Goal: Information Seeking & Learning: Learn about a topic

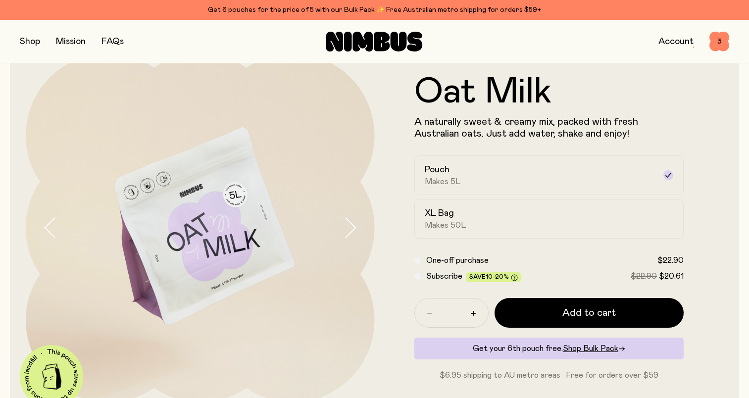
scroll to position [49, 0]
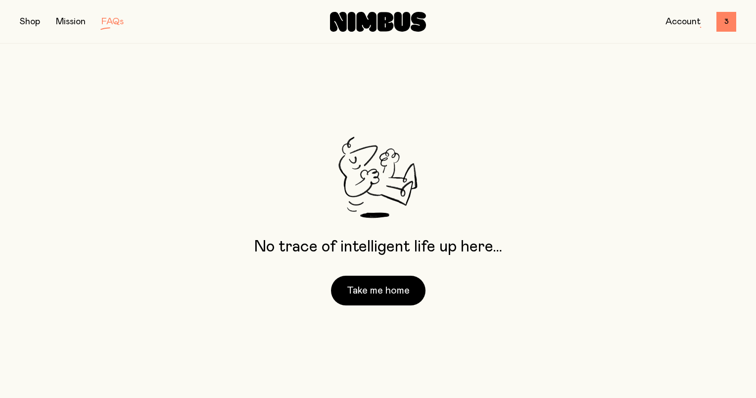
click at [213, 277] on div "No trace of intelligent life up here… Take me home" at bounding box center [378, 221] width 756 height 354
click at [108, 23] on link "FAQs" at bounding box center [112, 21] width 22 height 9
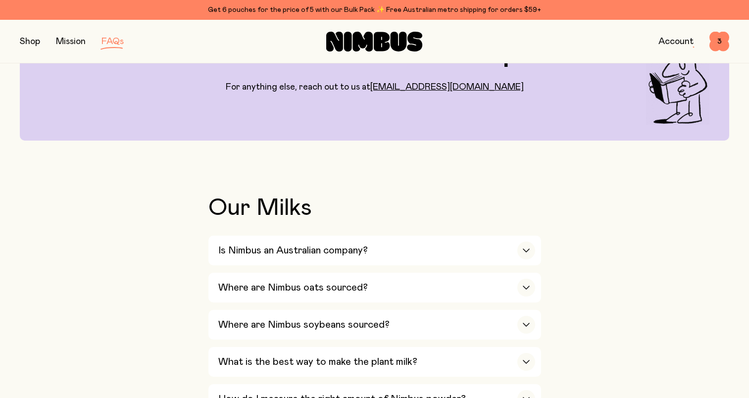
scroll to position [198, 0]
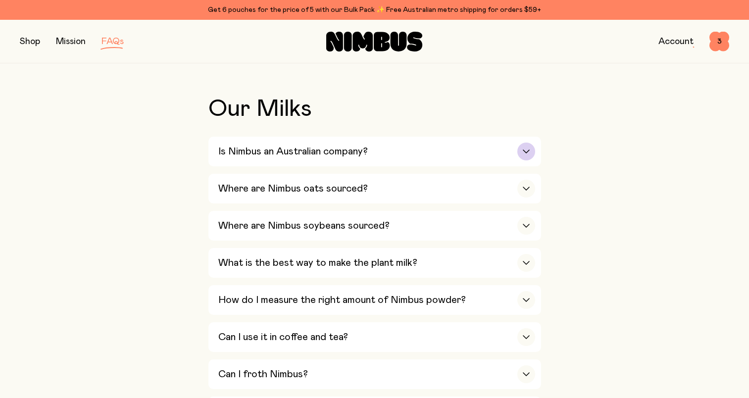
click at [531, 153] on div "button" at bounding box center [526, 152] width 18 height 18
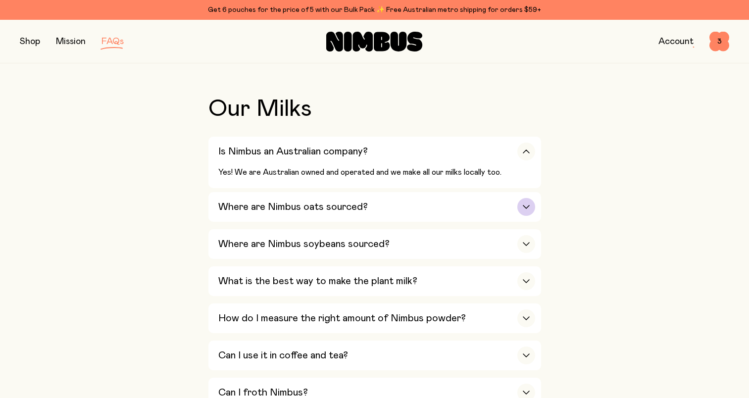
click at [521, 208] on div "button" at bounding box center [526, 207] width 18 height 18
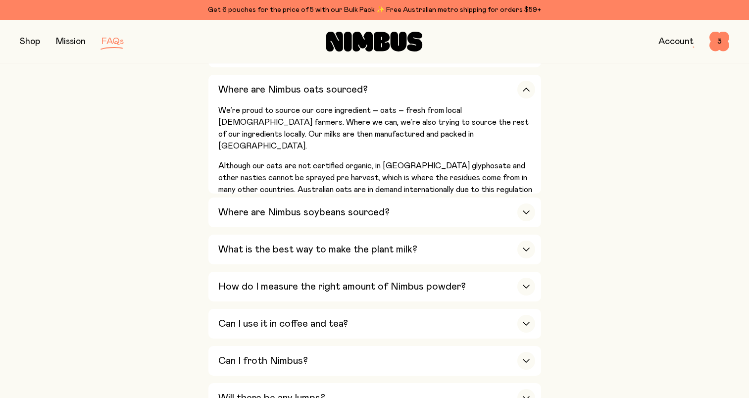
scroll to position [346, 0]
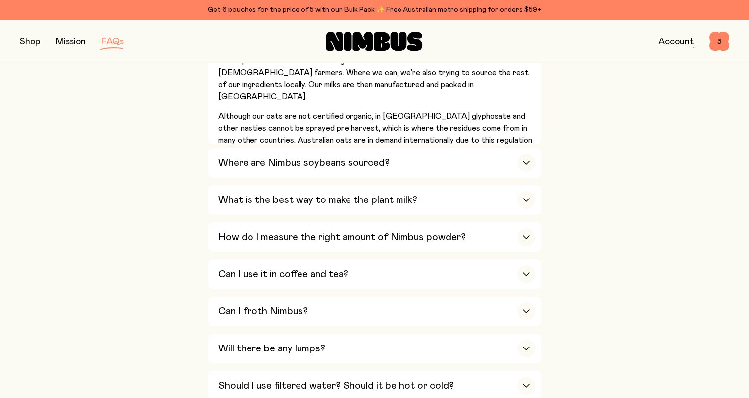
drag, startPoint x: 241, startPoint y: 163, endPoint x: 151, endPoint y: 166, distance: 89.6
click at [240, 163] on h3 "Where are Nimbus soybeans sourced?" at bounding box center [303, 163] width 171 height 12
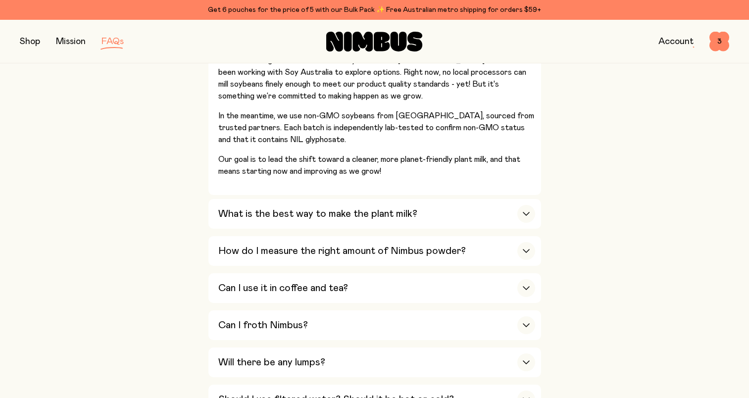
scroll to position [396, 0]
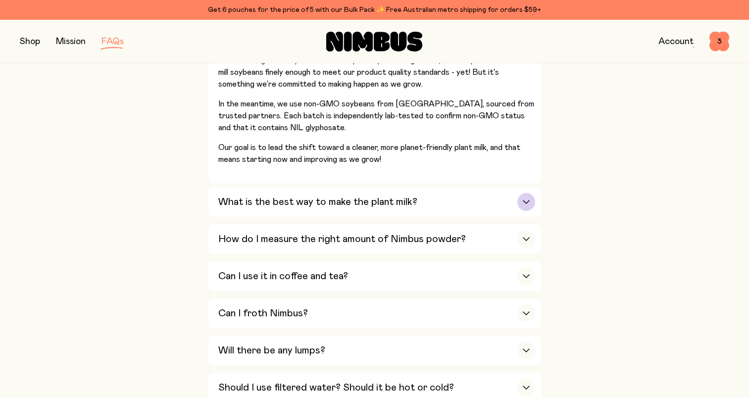
click at [261, 208] on div "What is the best way to make the plant milk?" at bounding box center [376, 202] width 317 height 30
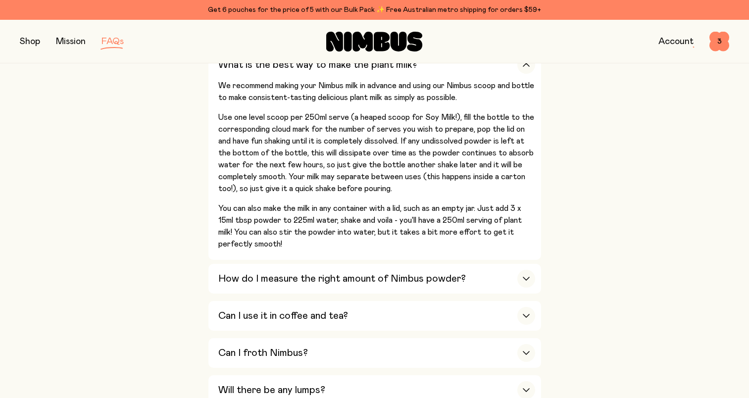
scroll to position [445, 0]
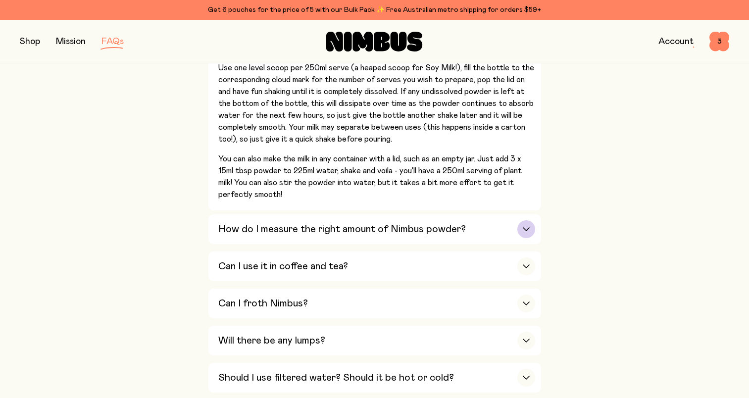
click at [211, 227] on button "How do I measure the right amount of Nimbus powder? Our Nimbus scoop is the per…" at bounding box center [374, 229] width 333 height 30
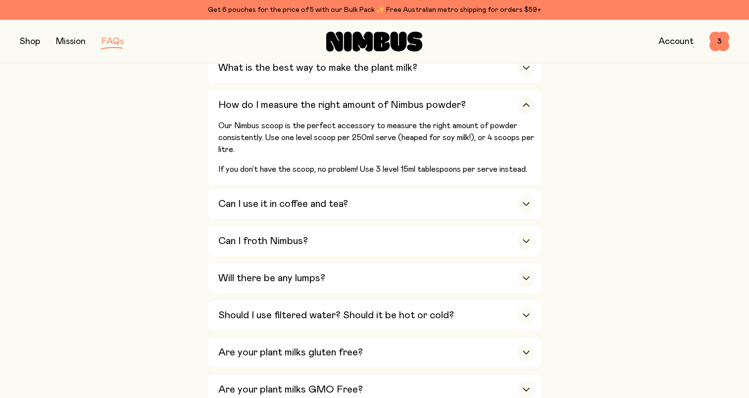
scroll to position [396, 0]
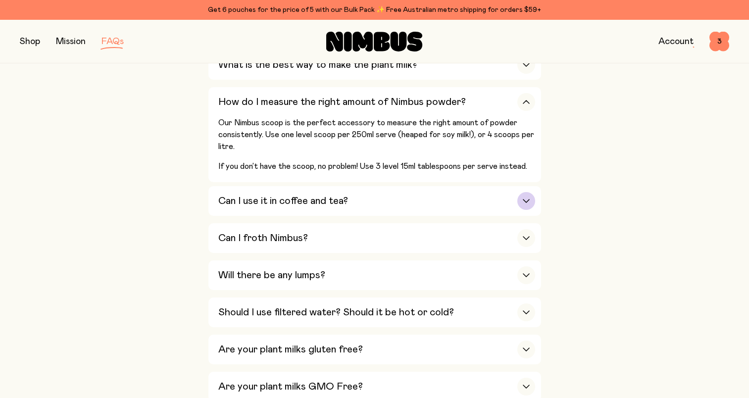
click at [242, 198] on h3 "Can I use it in coffee and tea?" at bounding box center [283, 201] width 130 height 12
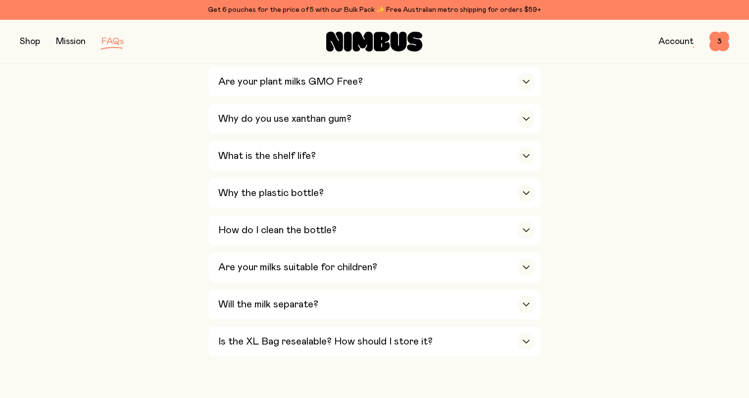
scroll to position [0, 0]
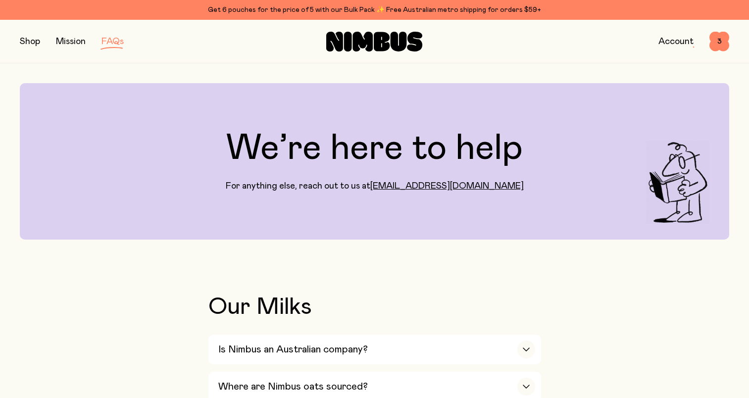
drag, startPoint x: 32, startPoint y: 40, endPoint x: 7, endPoint y: 45, distance: 24.9
click at [3, 48] on div "Shop Mission FAQs Account 3 3" at bounding box center [374, 42] width 749 height 44
drag, startPoint x: 23, startPoint y: 40, endPoint x: -1, endPoint y: 59, distance: 31.0
click at [0, 59] on html "Get 6 pouches for the price of 5 with our Bulk Pack ✨ Free Australian metro shi…" at bounding box center [374, 199] width 749 height 398
click at [31, 43] on button "button" at bounding box center [30, 42] width 20 height 14
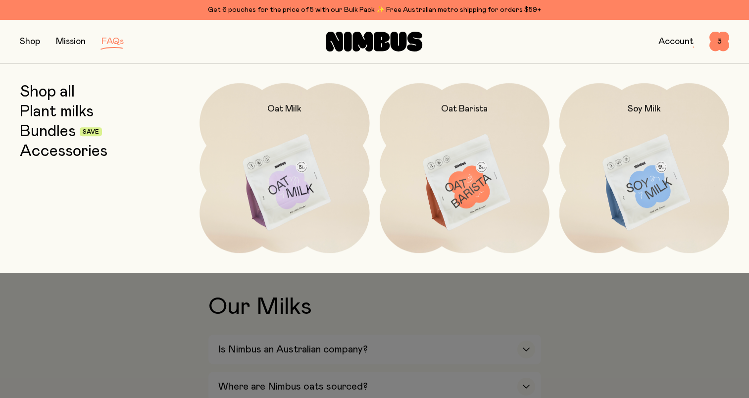
drag, startPoint x: 55, startPoint y: 338, endPoint x: 56, endPoint y: 333, distance: 5.0
click at [56, 338] on div at bounding box center [374, 199] width 749 height 398
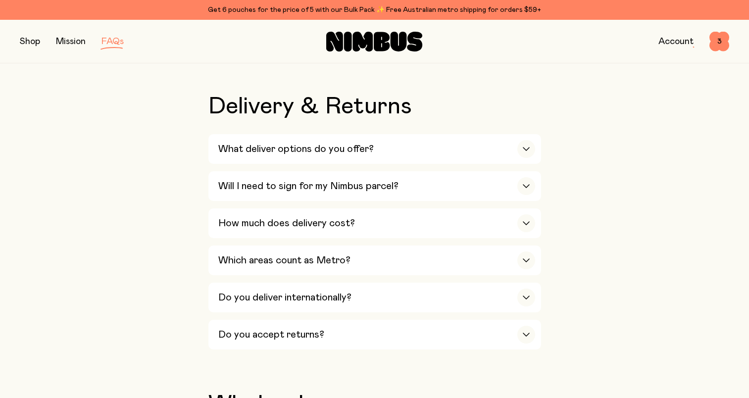
scroll to position [1893, 0]
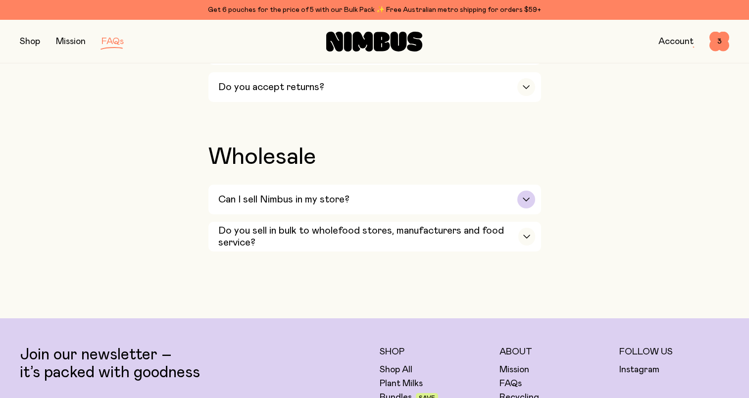
click at [521, 191] on div "button" at bounding box center [526, 200] width 18 height 18
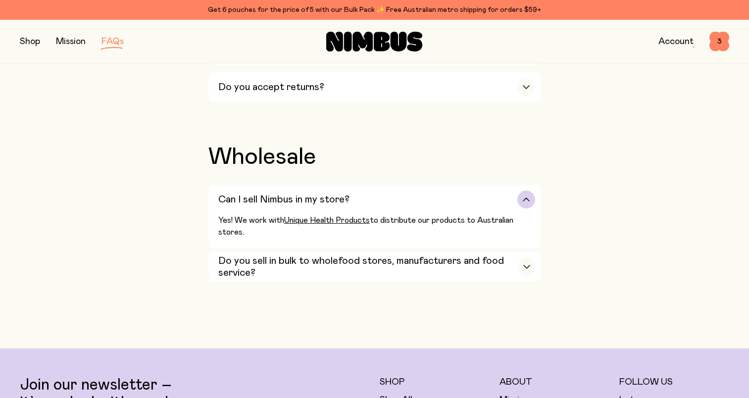
click at [519, 191] on div "button" at bounding box center [526, 200] width 18 height 18
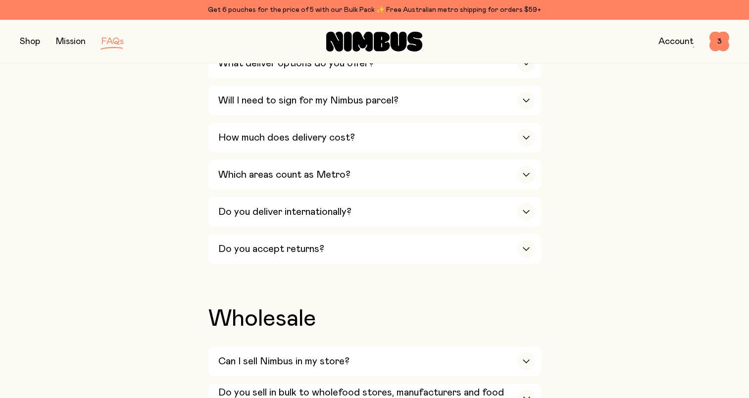
scroll to position [1646, 0]
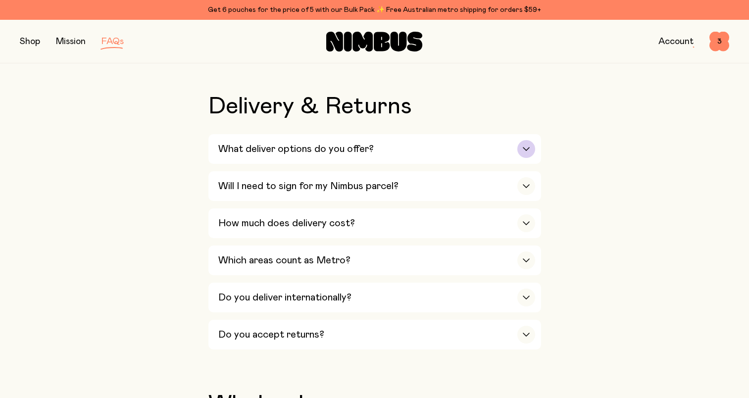
click at [522, 147] on icon "button" at bounding box center [526, 149] width 8 height 4
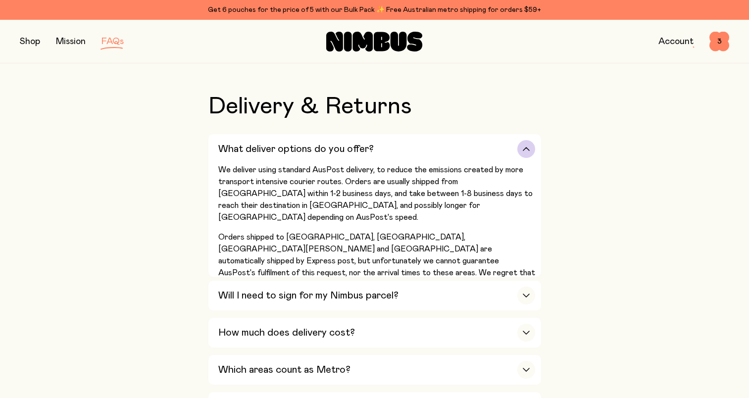
click at [517, 135] on div "What deliver options do you offer?" at bounding box center [376, 149] width 317 height 30
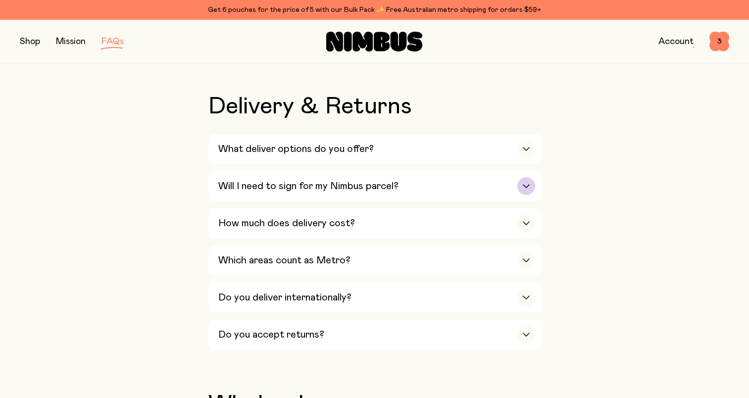
click at [520, 177] on div "button" at bounding box center [526, 186] width 18 height 18
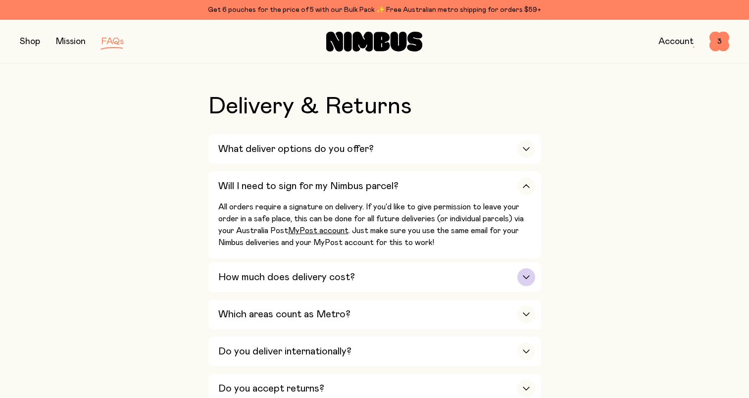
click at [507, 262] on div "How much does delivery cost?" at bounding box center [376, 277] width 317 height 30
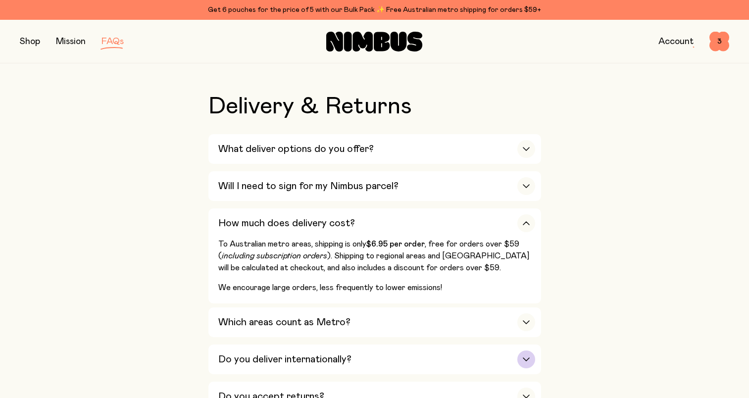
click at [495, 346] on div "Do you deliver internationally?" at bounding box center [376, 359] width 317 height 30
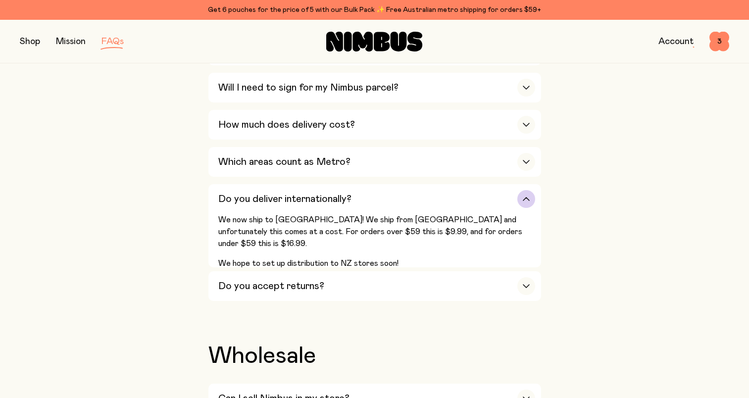
scroll to position [1745, 0]
click at [498, 273] on div "Do you accept returns?" at bounding box center [376, 286] width 317 height 30
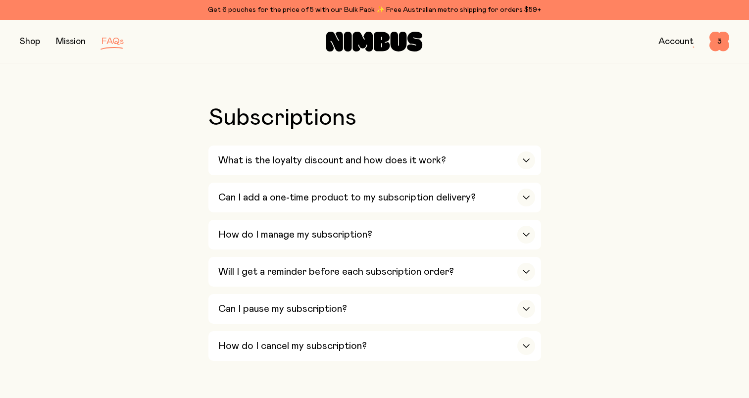
scroll to position [1349, 0]
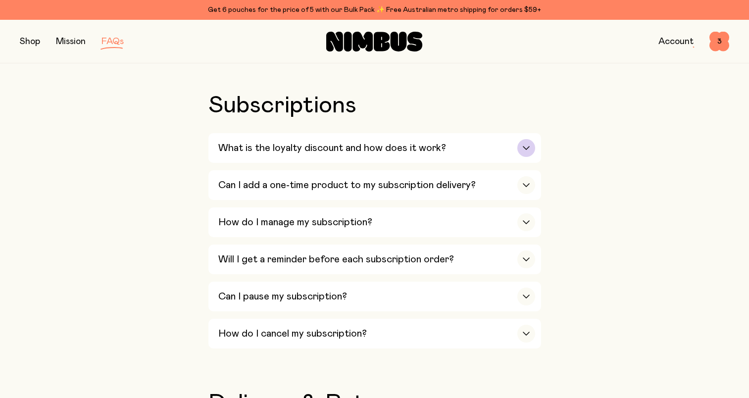
click at [522, 139] on div "button" at bounding box center [526, 148] width 18 height 18
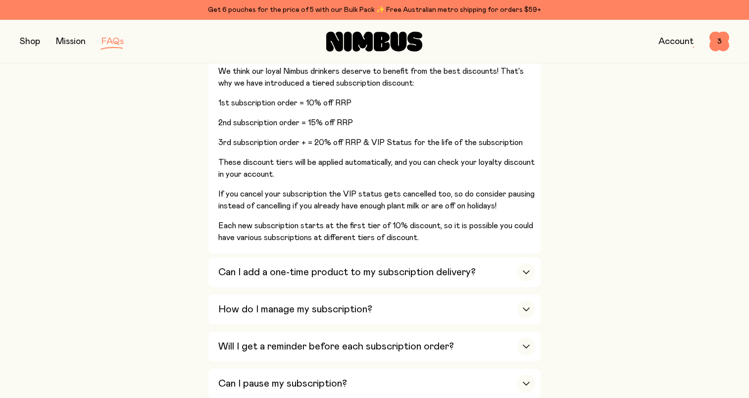
scroll to position [1448, 0]
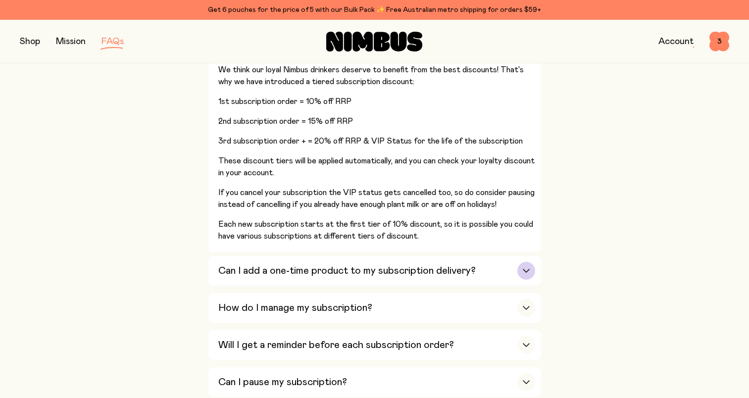
click at [506, 259] on div "Can I add a one-time product to my subscription delivery?" at bounding box center [376, 271] width 317 height 30
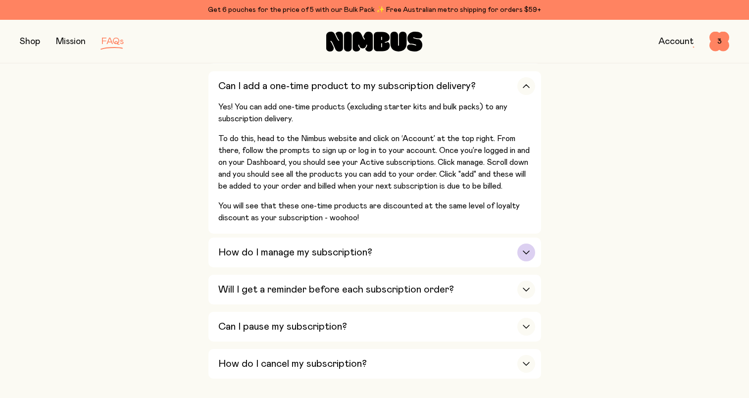
drag, startPoint x: 278, startPoint y: 241, endPoint x: 246, endPoint y: 247, distance: 32.7
click at [278, 246] on h3 "How do I manage my subscription?" at bounding box center [295, 252] width 154 height 12
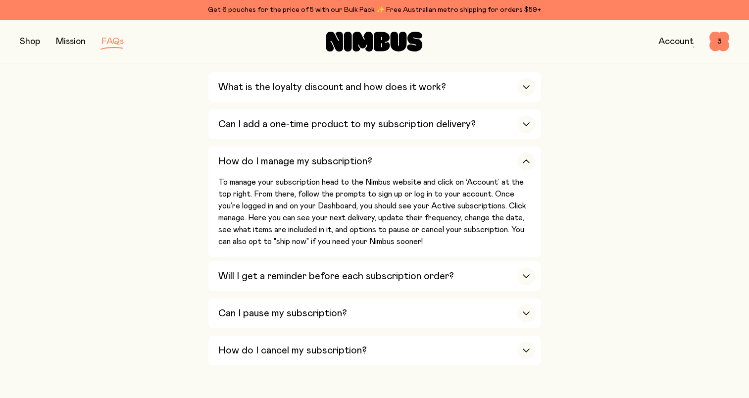
scroll to position [1399, 0]
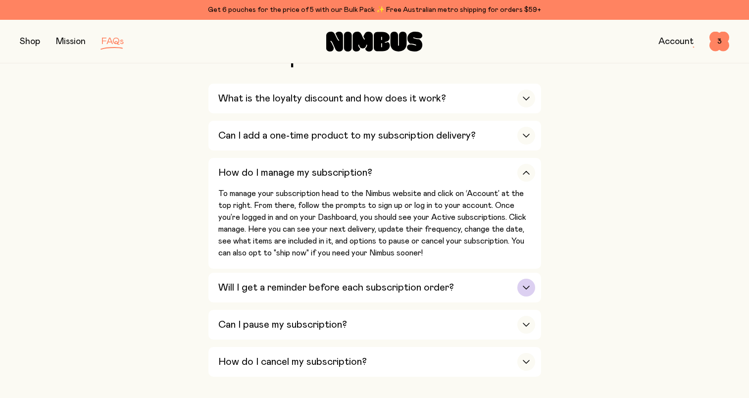
click at [406, 282] on h3 "Will I get a reminder before each subscription order?" at bounding box center [336, 288] width 236 height 12
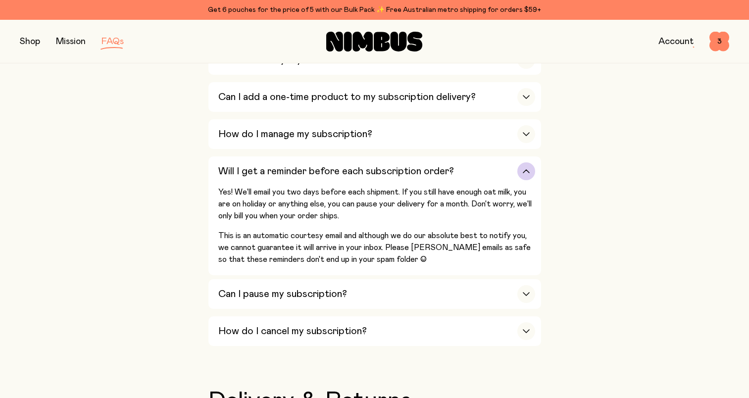
scroll to position [1448, 0]
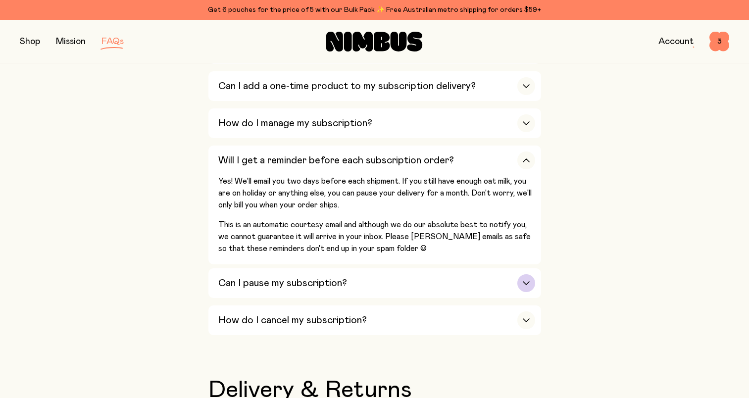
click at [334, 277] on h3 "Can I pause my subscription?" at bounding box center [282, 283] width 129 height 12
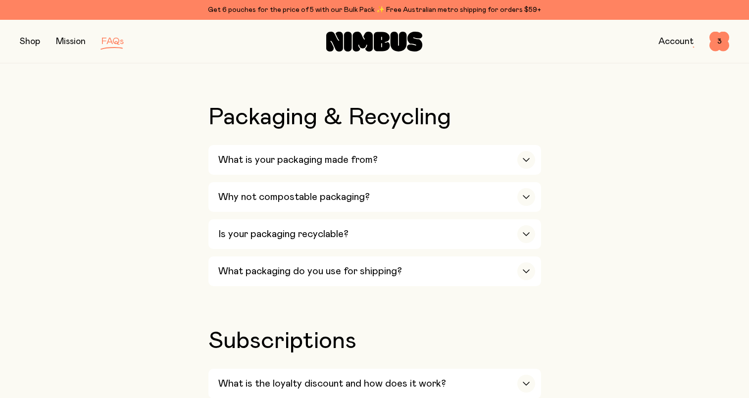
scroll to position [1102, 0]
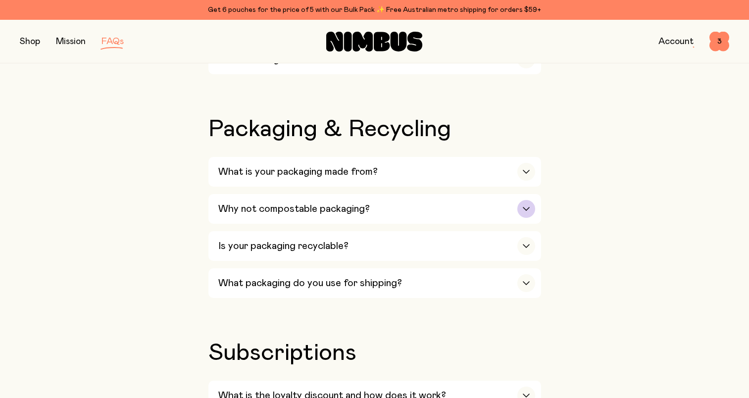
click at [471, 209] on div "Why not compostable packaging?" at bounding box center [376, 209] width 317 height 30
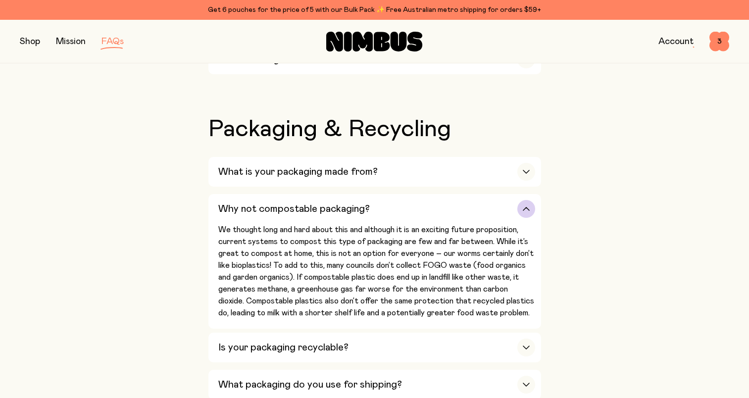
click at [470, 205] on div "Why not compostable packaging?" at bounding box center [376, 209] width 317 height 30
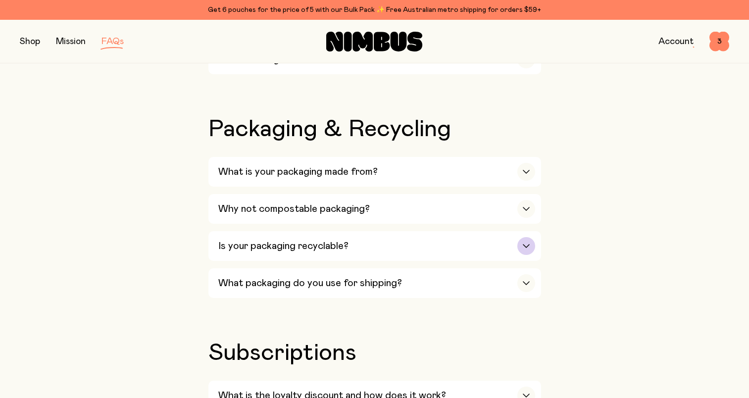
click at [457, 239] on div "Is your packaging recyclable?" at bounding box center [376, 246] width 317 height 30
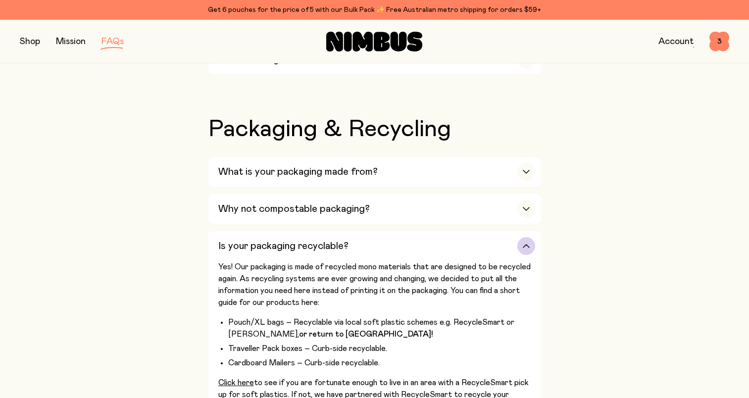
click at [457, 237] on div "Is your packaging recyclable?" at bounding box center [376, 246] width 317 height 30
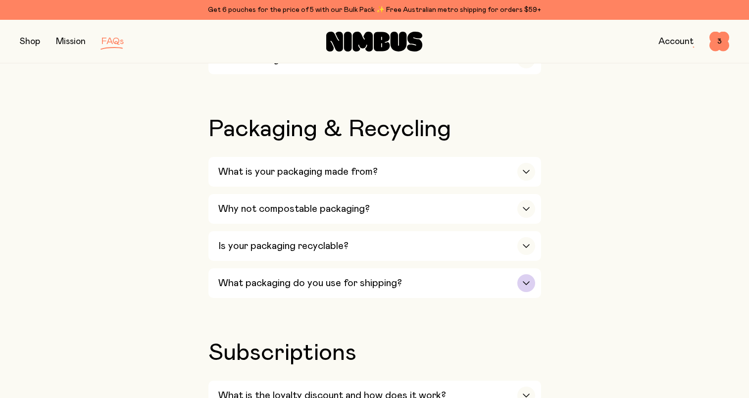
click at [445, 274] on div "What packaging do you use for shipping?" at bounding box center [376, 283] width 317 height 30
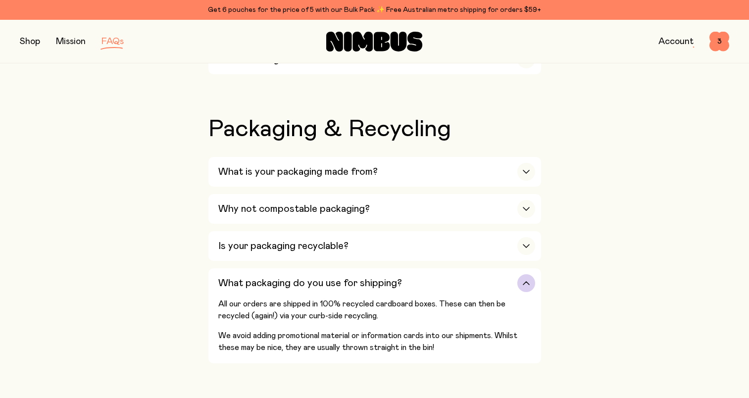
click at [445, 274] on div "What packaging do you use for shipping?" at bounding box center [376, 283] width 317 height 30
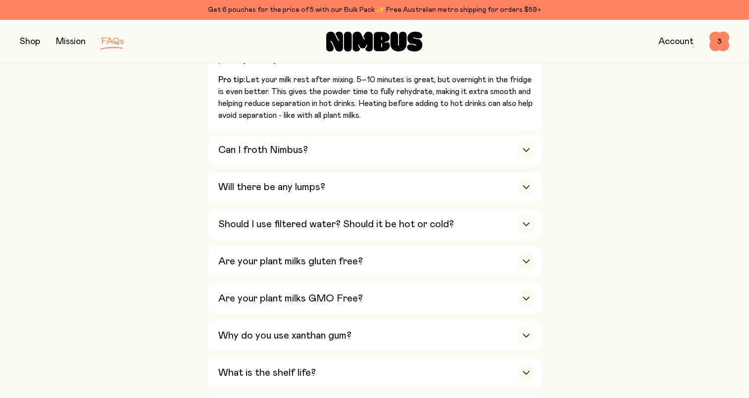
scroll to position [607, 0]
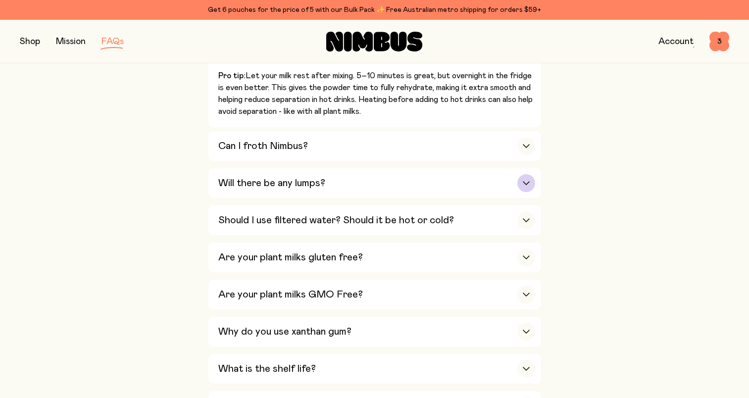
click at [240, 178] on h3 "Will there be any lumps?" at bounding box center [271, 183] width 107 height 12
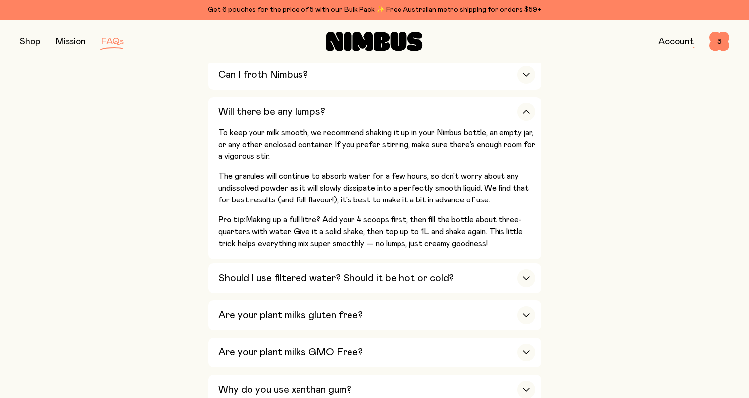
scroll to position [508, 0]
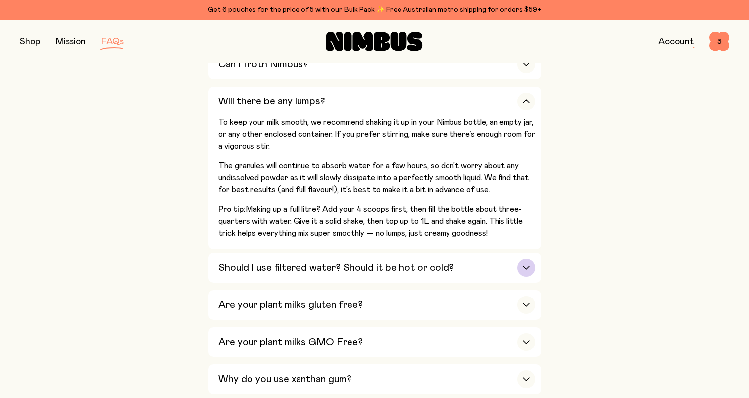
click at [257, 263] on h3 "Should I use filtered water? Should it be hot or cold?" at bounding box center [336, 268] width 236 height 12
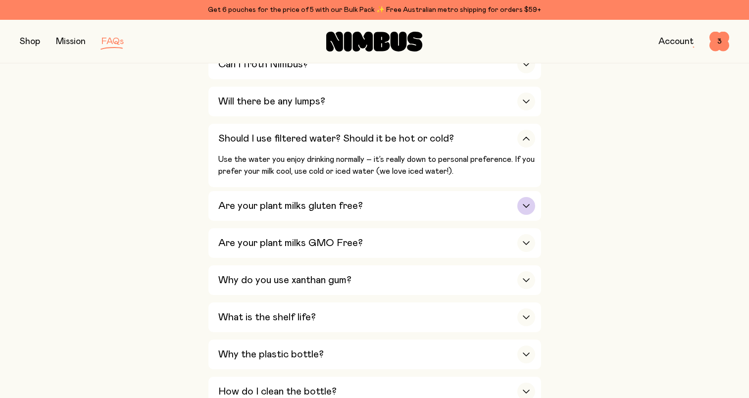
click at [227, 204] on h3 "Are your plant milks gluten free?" at bounding box center [290, 206] width 145 height 12
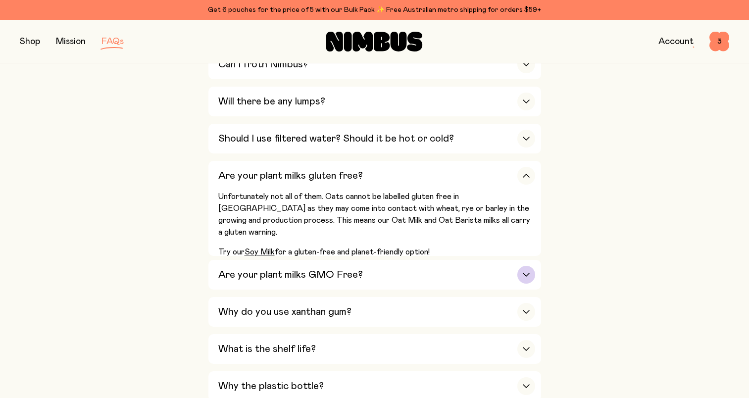
click at [257, 274] on h3 "Are your plant milks GMO Free?" at bounding box center [290, 275] width 145 height 12
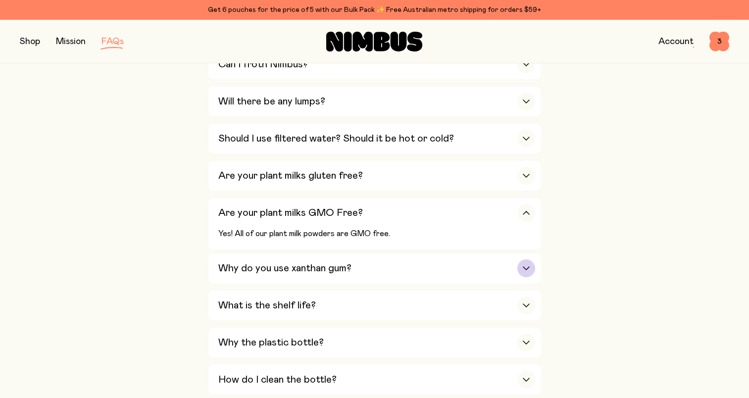
click at [254, 267] on h3 "Why do you use xanthan gum?" at bounding box center [284, 268] width 133 height 12
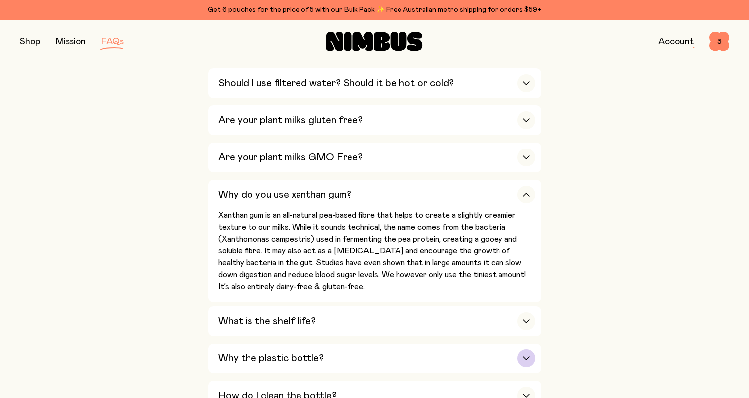
scroll to position [607, 0]
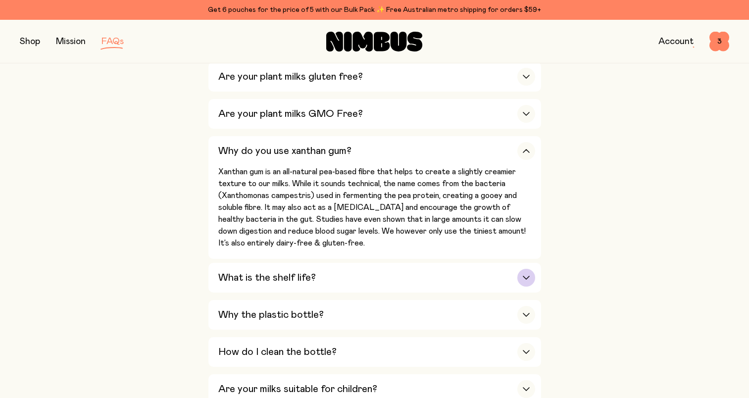
click at [289, 275] on h3 "What is the shelf life?" at bounding box center [266, 278] width 97 height 12
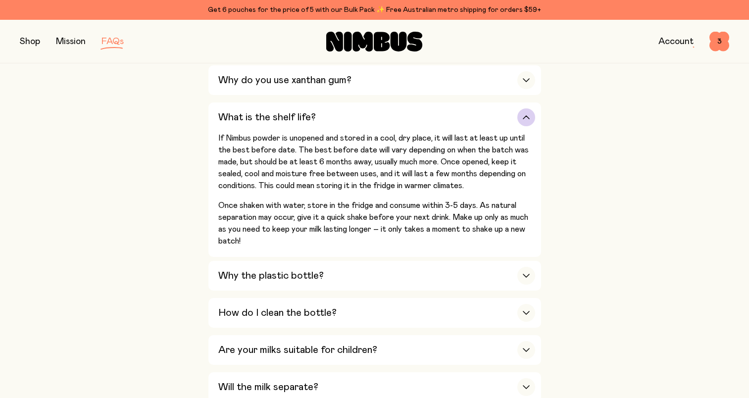
scroll to position [706, 0]
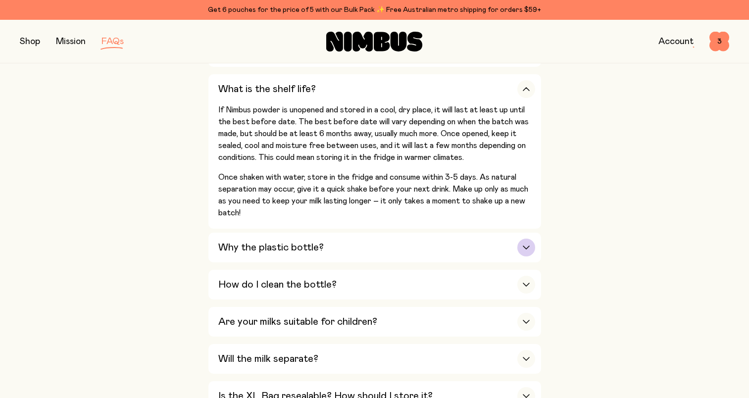
click at [293, 245] on h3 "Why the plastic bottle?" at bounding box center [270, 247] width 105 height 12
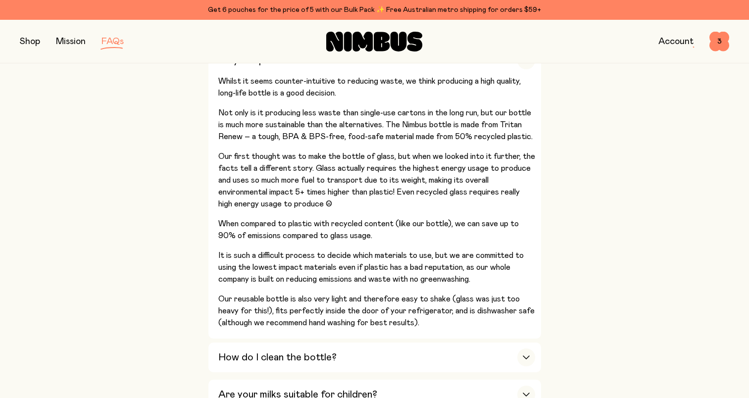
scroll to position [0, 0]
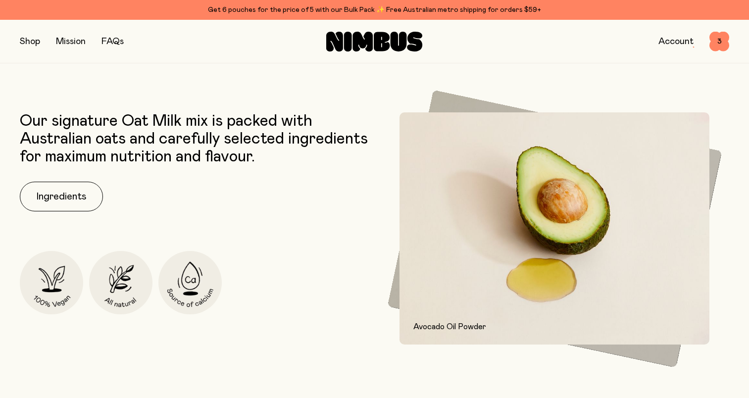
scroll to position [455, 0]
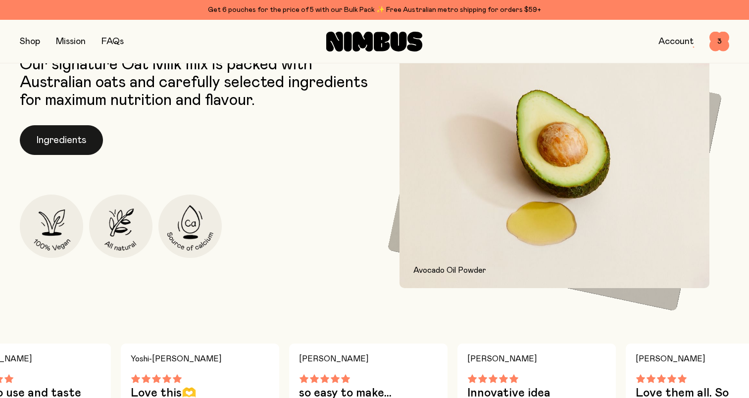
click at [72, 145] on button "Ingredients" at bounding box center [61, 140] width 83 height 30
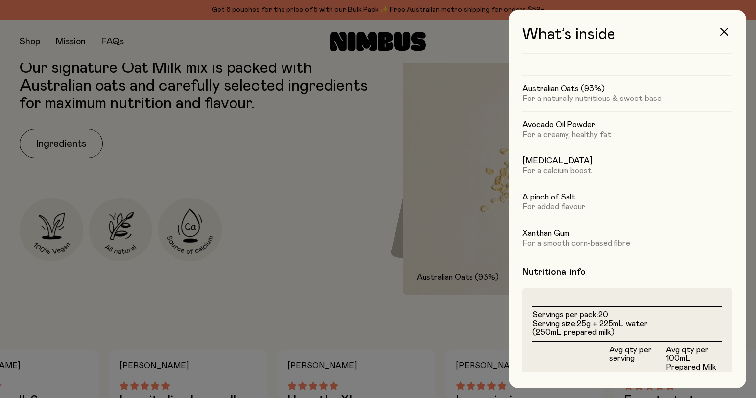
scroll to position [0, 0]
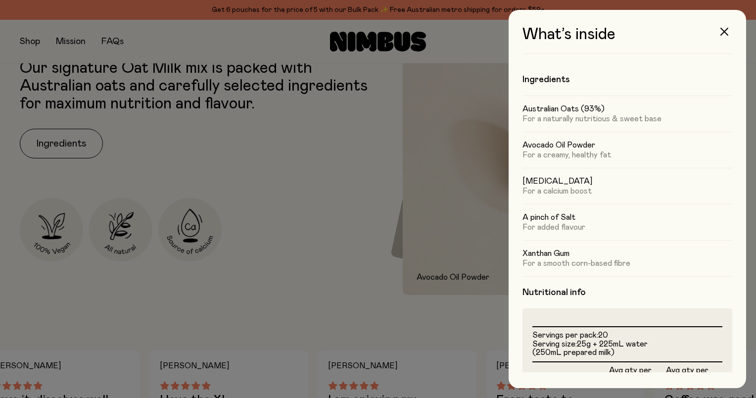
click at [341, 252] on div at bounding box center [378, 199] width 756 height 398
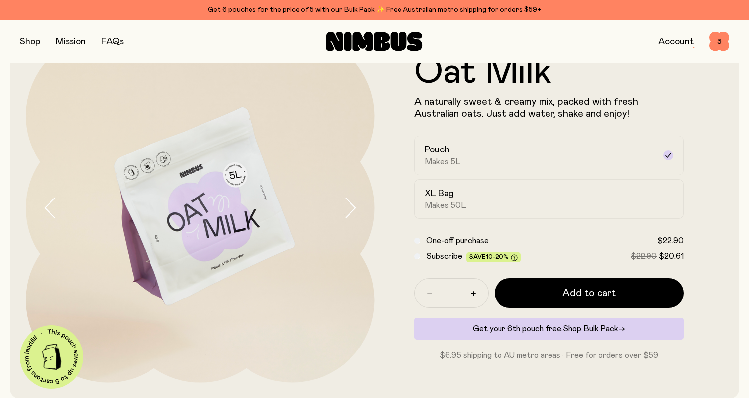
scroll to position [99, 0]
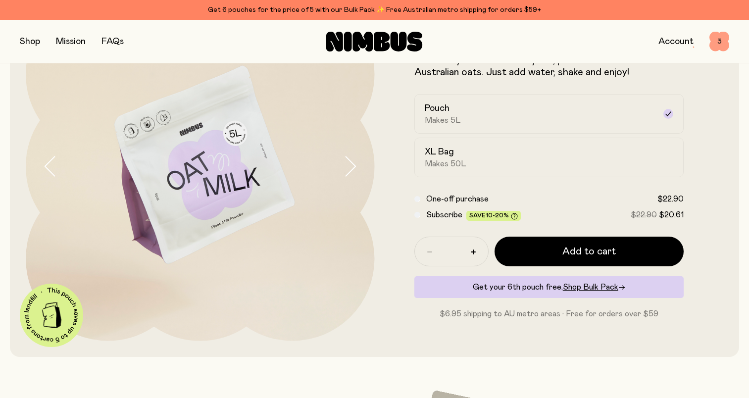
click at [717, 45] on span "3" at bounding box center [719, 42] width 20 height 20
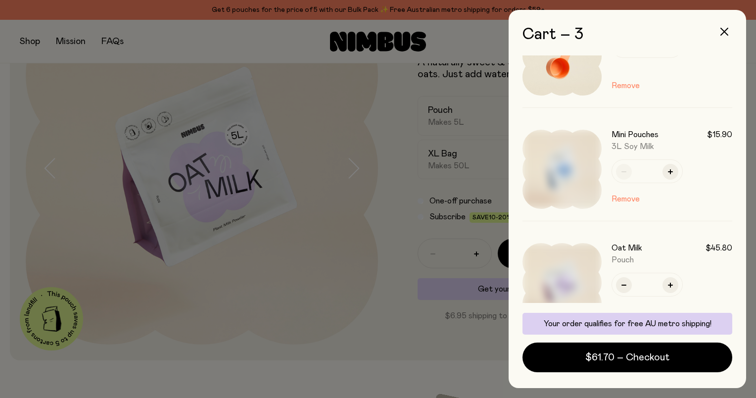
scroll to position [199, 0]
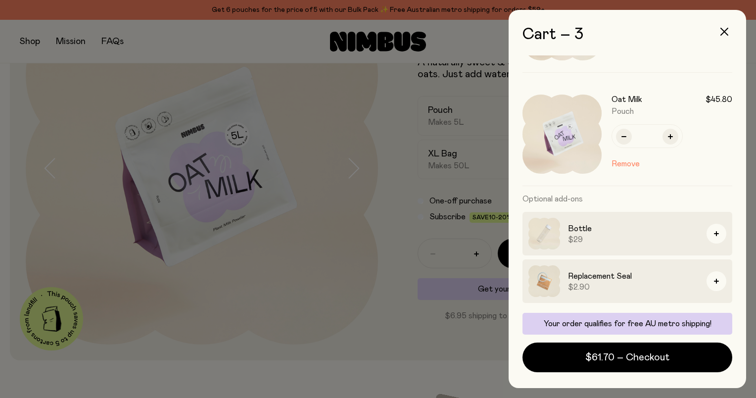
click at [20, 174] on div at bounding box center [378, 199] width 756 height 398
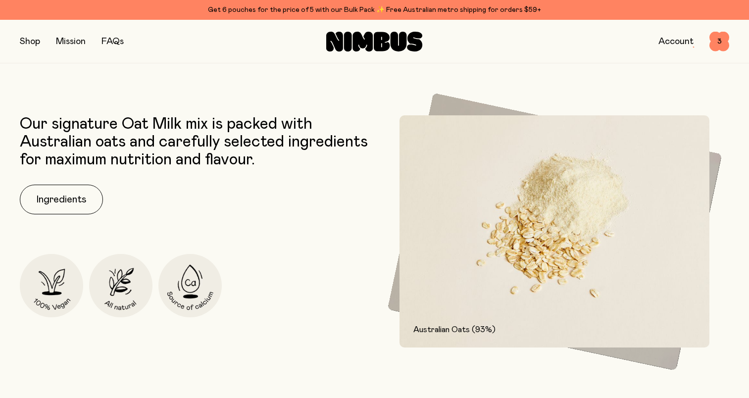
scroll to position [445, 0]
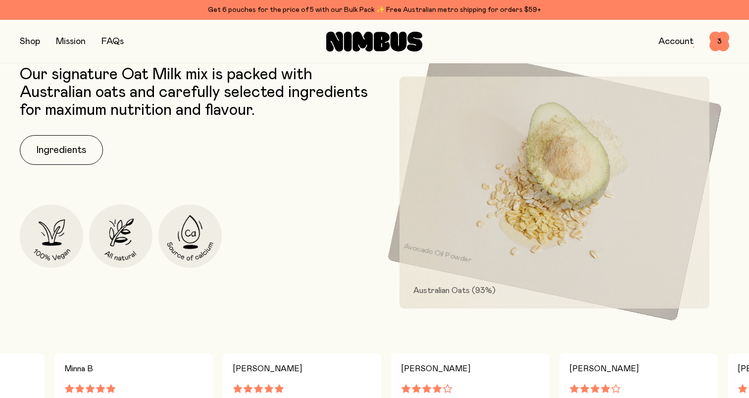
click at [683, 44] on link "Account" at bounding box center [675, 41] width 35 height 9
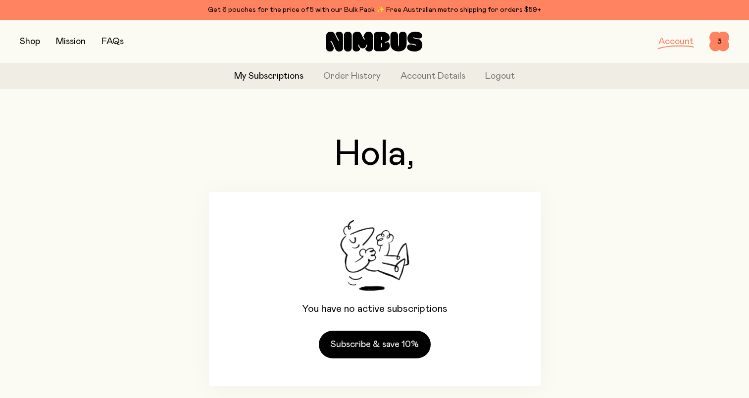
click at [275, 72] on link "My Subscriptions" at bounding box center [268, 76] width 69 height 13
click at [377, 76] on link "Order History" at bounding box center [351, 76] width 57 height 13
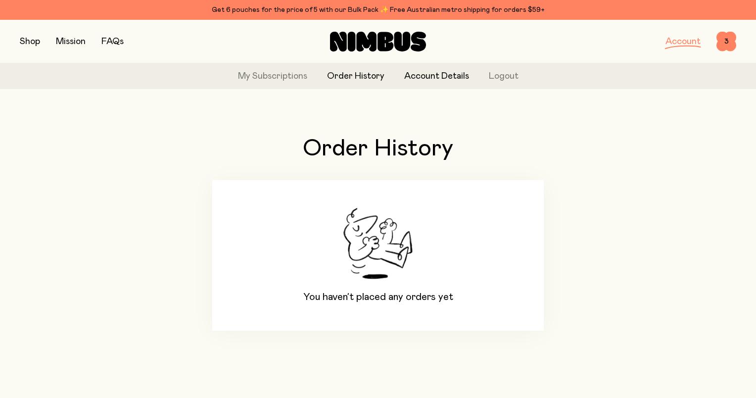
click at [440, 75] on link "Account Details" at bounding box center [436, 76] width 65 height 13
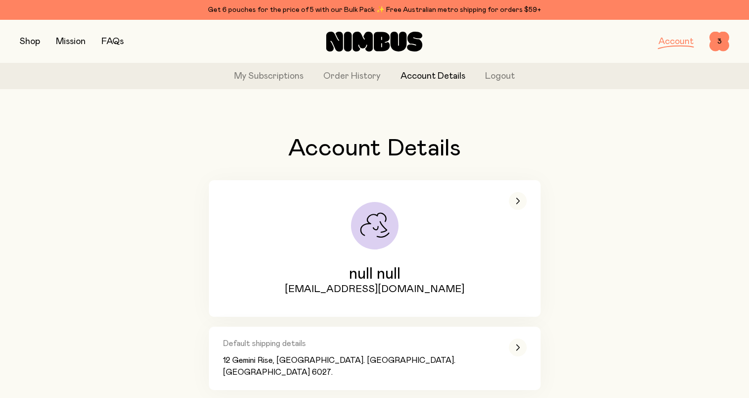
click at [30, 42] on button "button" at bounding box center [30, 42] width 20 height 14
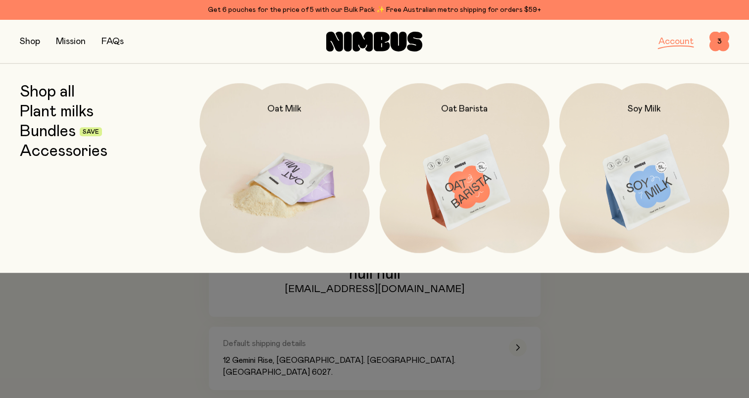
click at [261, 154] on img at bounding box center [284, 182] width 170 height 199
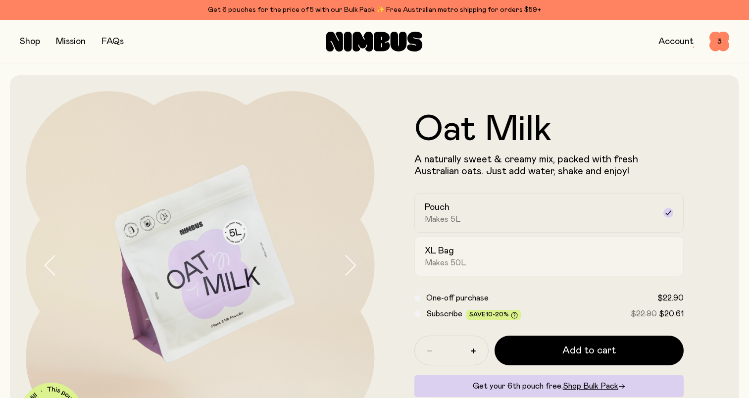
click at [490, 262] on div "XL Bag Makes 50L" at bounding box center [540, 256] width 231 height 23
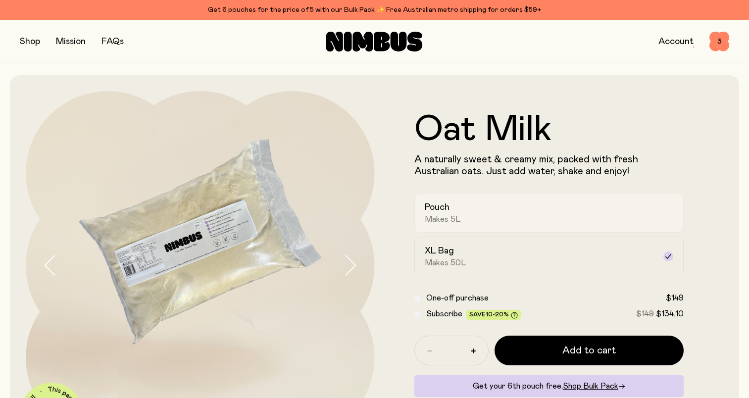
click at [472, 212] on div "Pouch Makes 5L" at bounding box center [540, 212] width 231 height 23
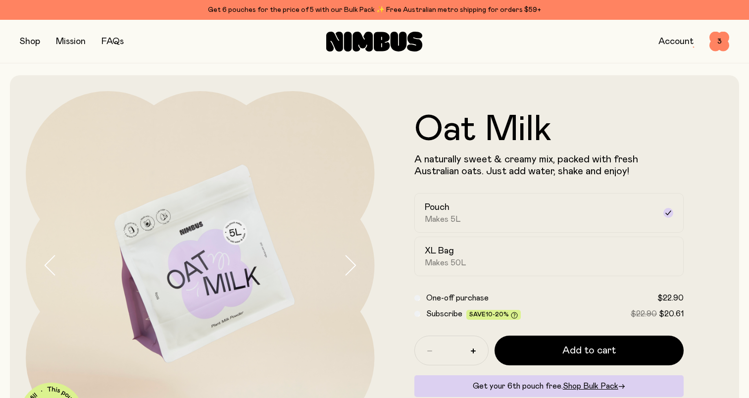
click at [25, 48] on div "Shop Mission FAQs Account 3 3" at bounding box center [374, 41] width 709 height 43
click at [31, 44] on button "button" at bounding box center [30, 42] width 20 height 14
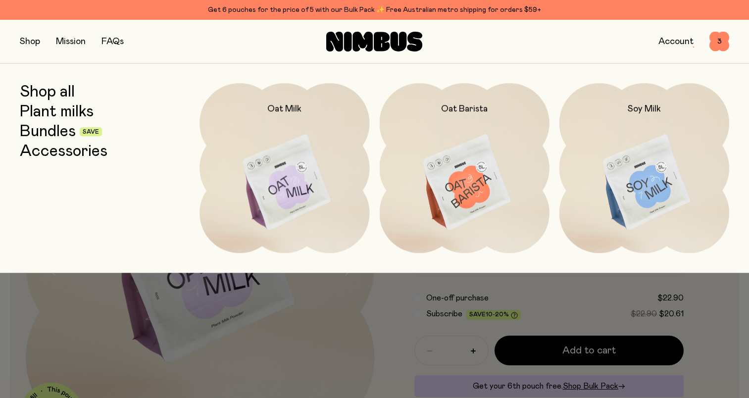
click at [50, 134] on link "Bundles" at bounding box center [48, 132] width 56 height 18
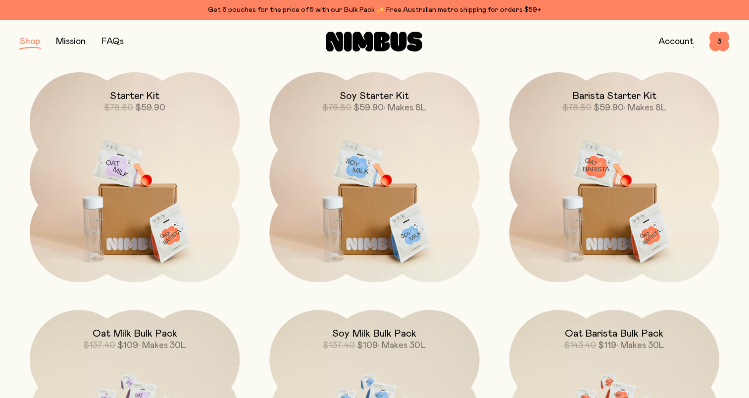
scroll to position [148, 0]
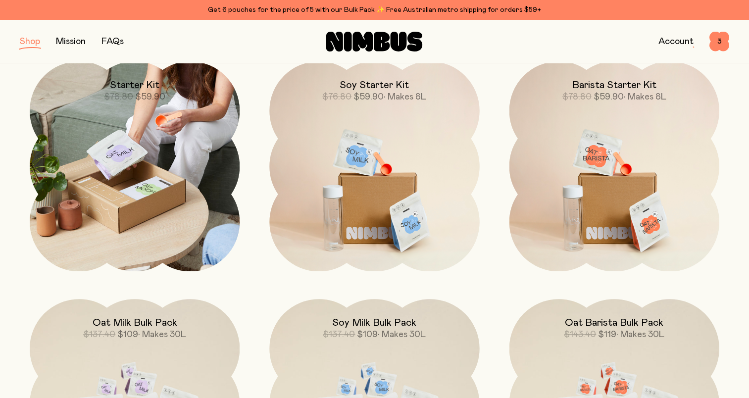
click at [147, 211] on img at bounding box center [135, 166] width 210 height 210
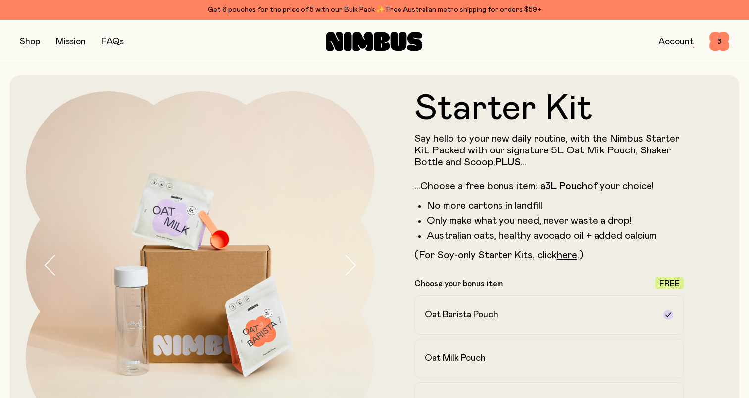
click at [35, 43] on button "button" at bounding box center [30, 42] width 20 height 14
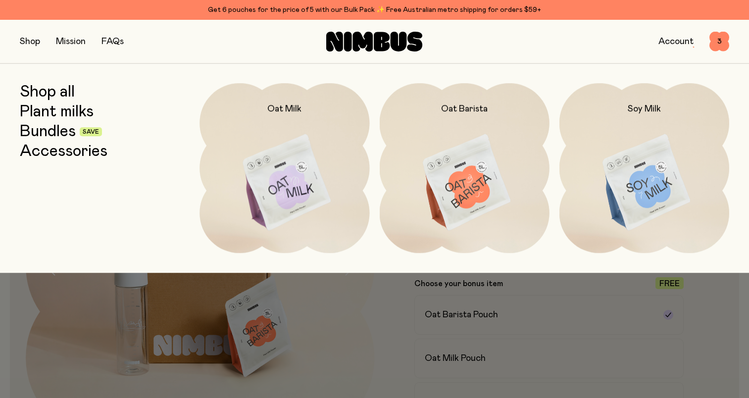
click at [60, 157] on link "Accessories" at bounding box center [64, 152] width 88 height 18
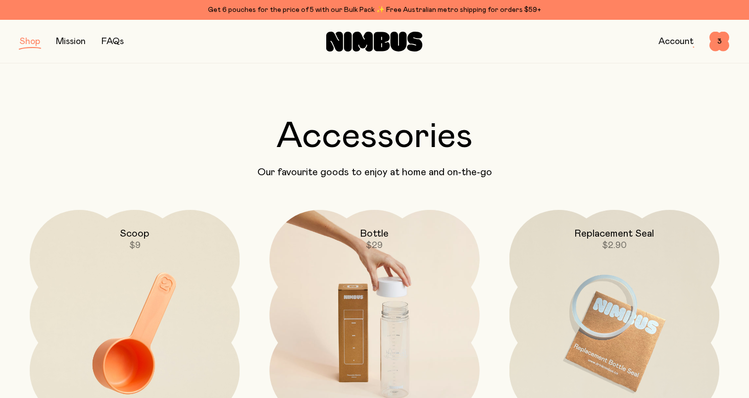
click at [322, 239] on div "Bottle $29" at bounding box center [374, 231] width 210 height 42
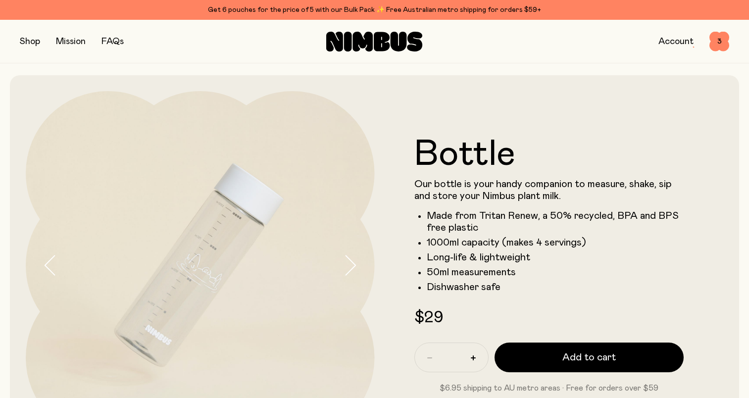
click at [24, 40] on button "button" at bounding box center [30, 42] width 20 height 14
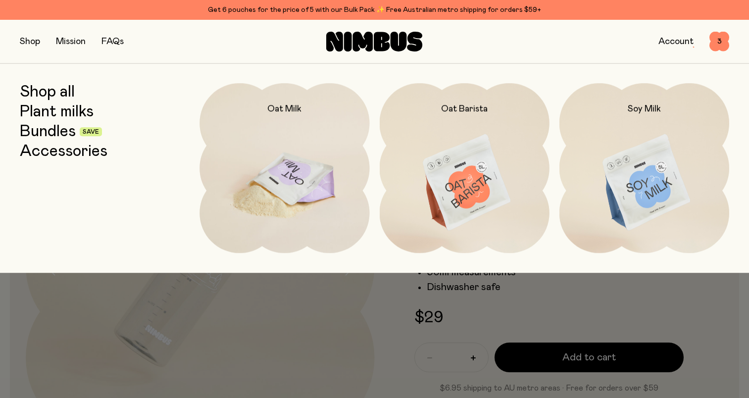
click at [282, 135] on img at bounding box center [284, 182] width 170 height 199
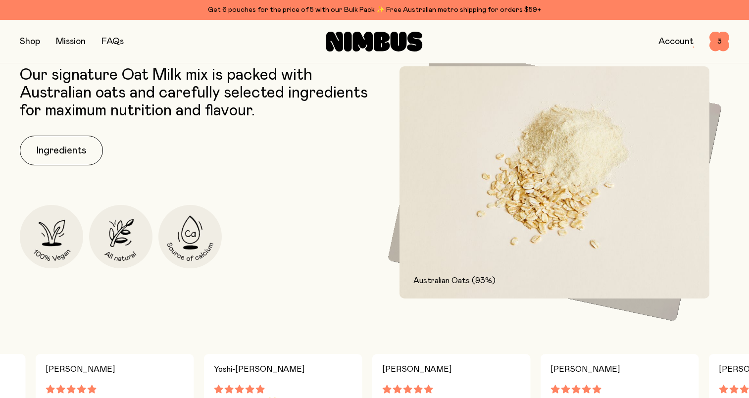
scroll to position [445, 0]
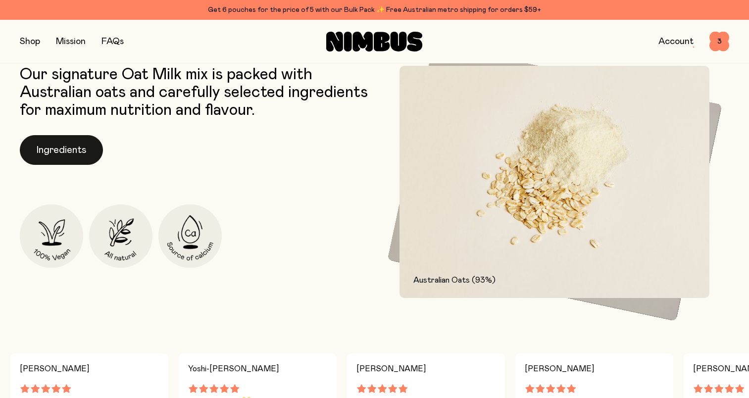
click at [35, 152] on button "Ingredients" at bounding box center [61, 150] width 83 height 30
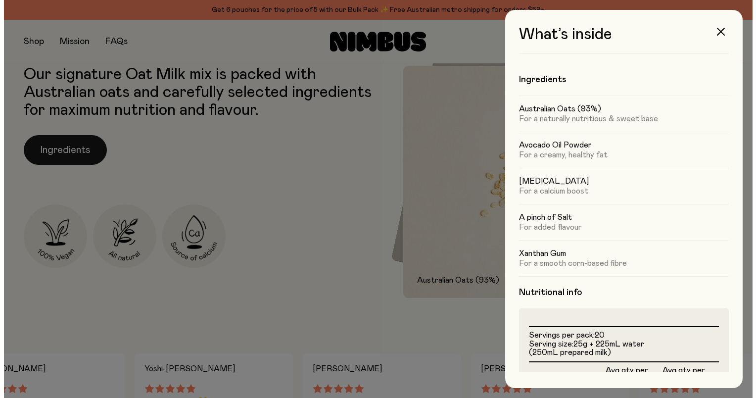
scroll to position [0, 0]
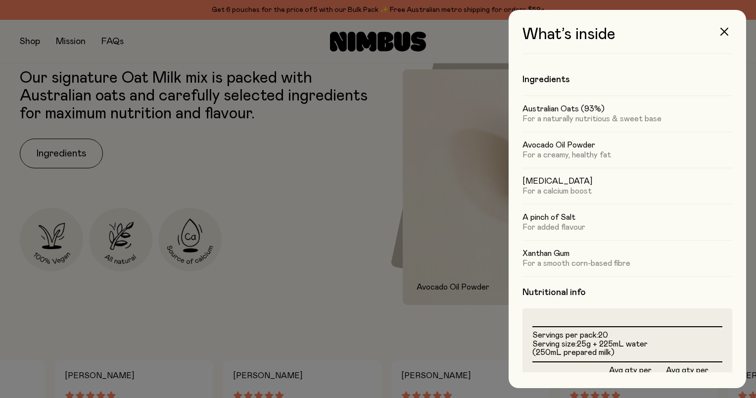
drag, startPoint x: 263, startPoint y: 194, endPoint x: 255, endPoint y: 190, distance: 8.4
click at [260, 192] on div at bounding box center [378, 199] width 756 height 398
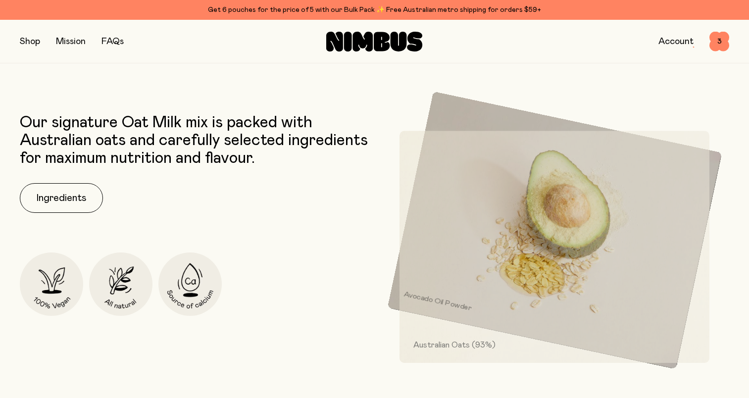
scroll to position [396, 0]
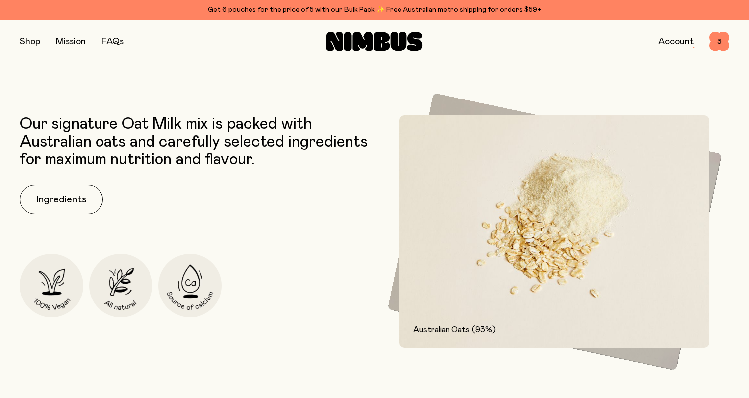
click at [23, 40] on button "button" at bounding box center [30, 42] width 20 height 14
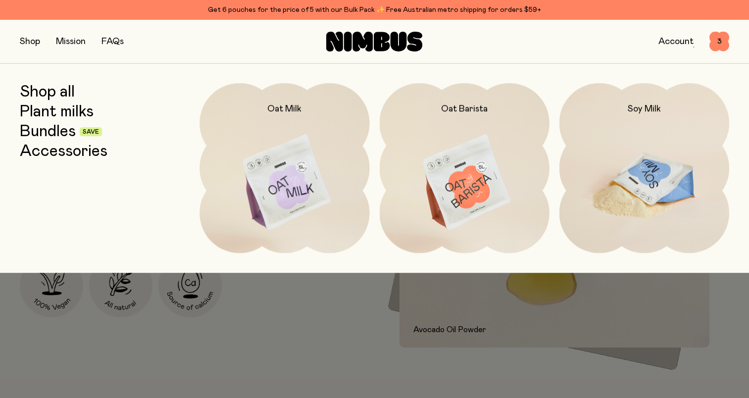
click at [652, 193] on img at bounding box center [644, 182] width 170 height 199
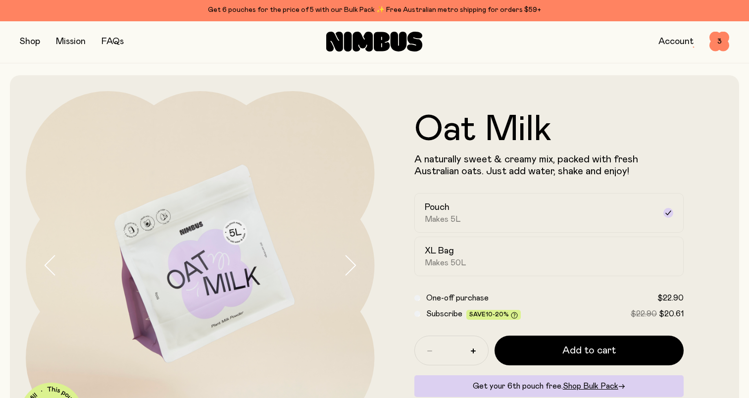
scroll to position [396, 0]
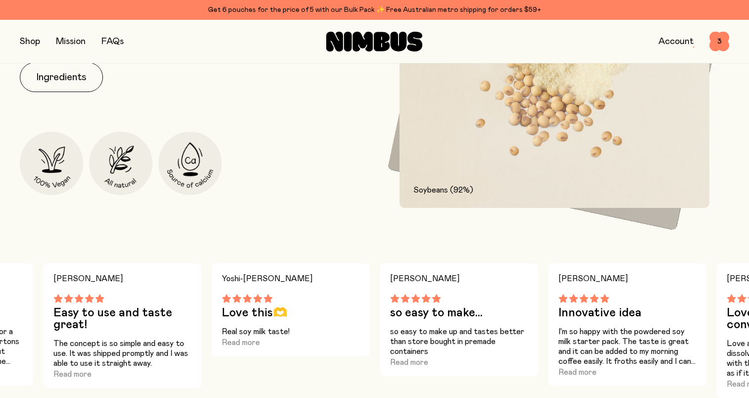
scroll to position [544, 0]
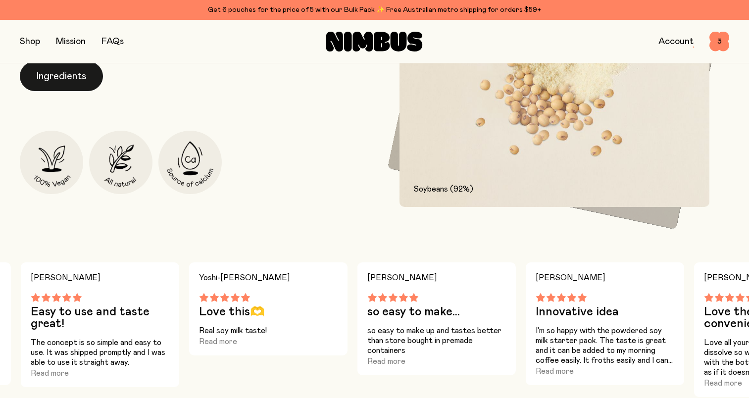
click at [58, 80] on button "Ingredients" at bounding box center [61, 76] width 83 height 30
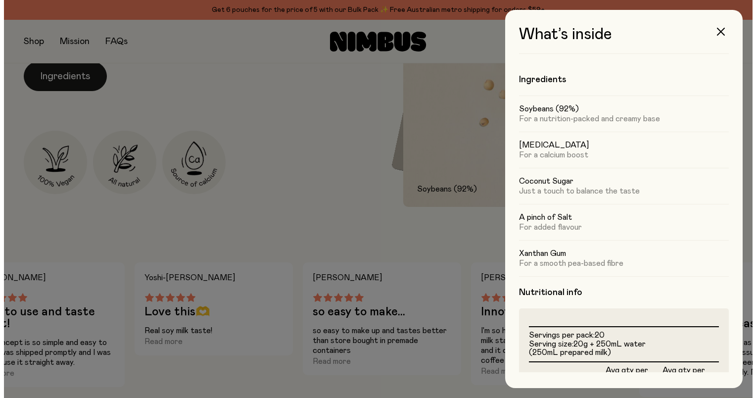
scroll to position [0, 0]
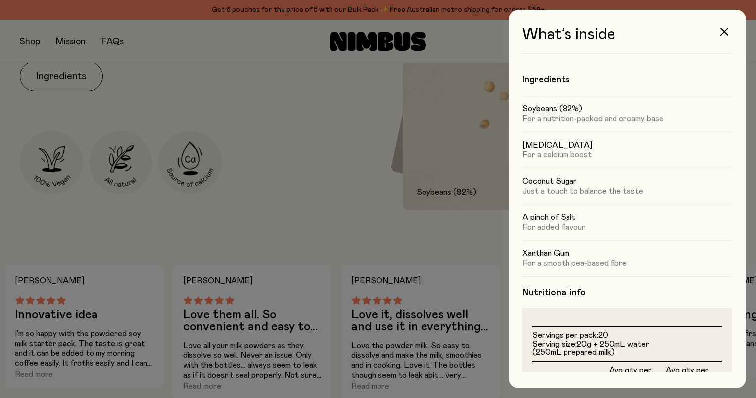
click at [335, 148] on div at bounding box center [378, 199] width 756 height 398
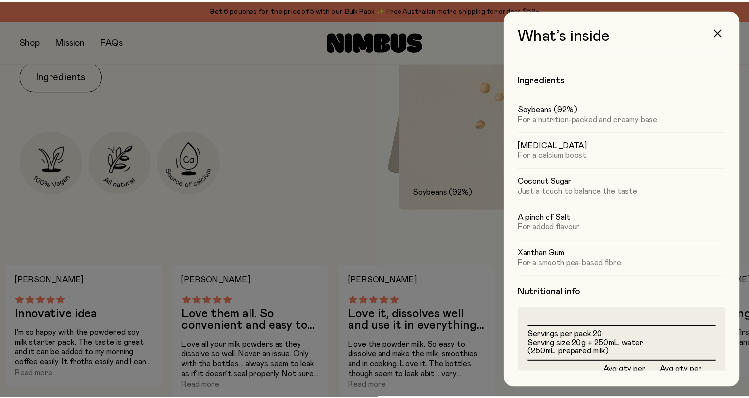
scroll to position [544, 0]
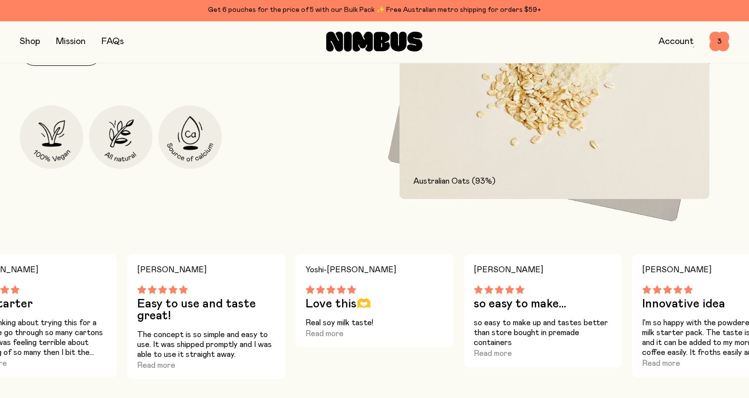
scroll to position [396, 0]
